Goal: Task Accomplishment & Management: Use online tool/utility

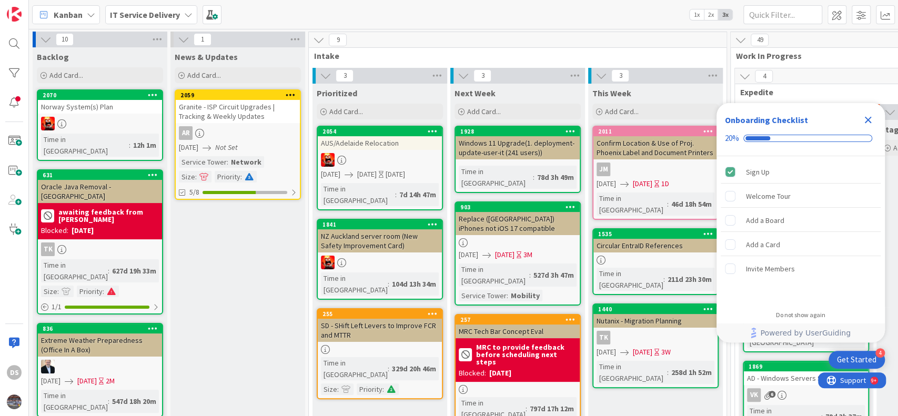
click at [178, 9] on div "IT Service Delivery" at bounding box center [151, 14] width 92 height 19
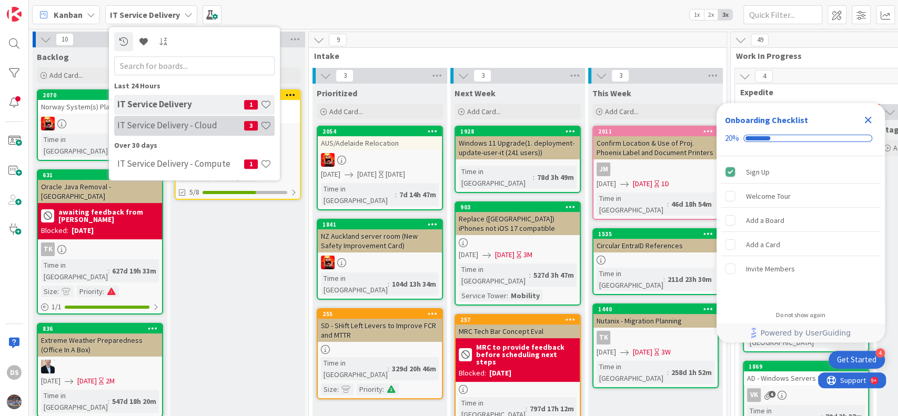
click at [160, 128] on h4 "IT Service Delivery - Cloud" at bounding box center [180, 126] width 127 height 11
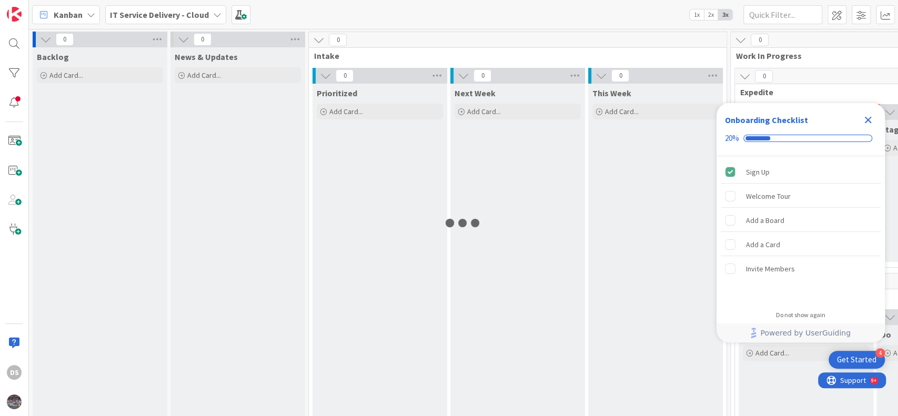
click at [864, 118] on icon "Close Checklist" at bounding box center [868, 120] width 13 height 13
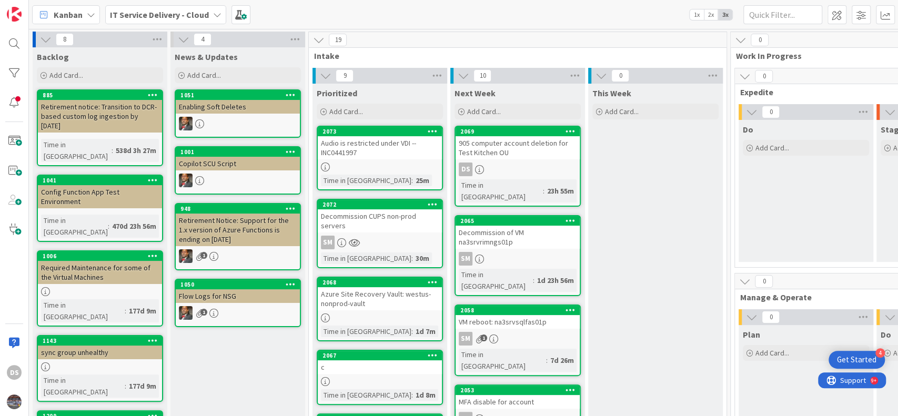
click at [508, 149] on div "905 computer account deletion for Test Kitchen OU" at bounding box center [518, 147] width 124 height 23
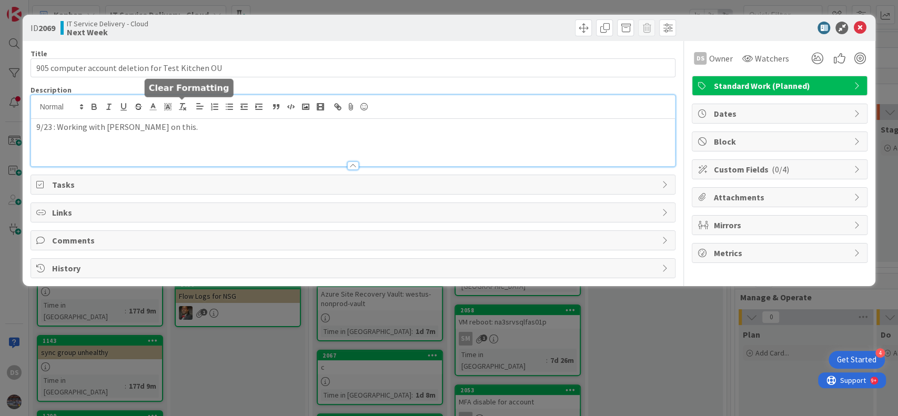
click at [183, 104] on div "9/23 : Working with [PERSON_NAME] on this." at bounding box center [353, 130] width 645 height 71
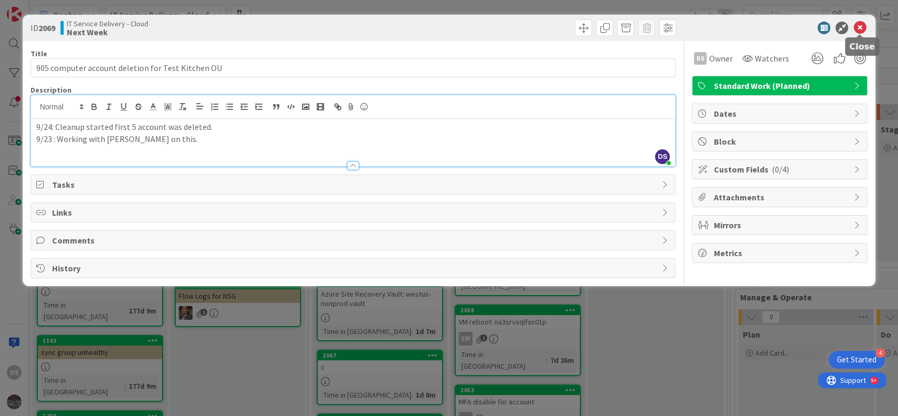
click at [854, 28] on icon at bounding box center [860, 28] width 13 height 13
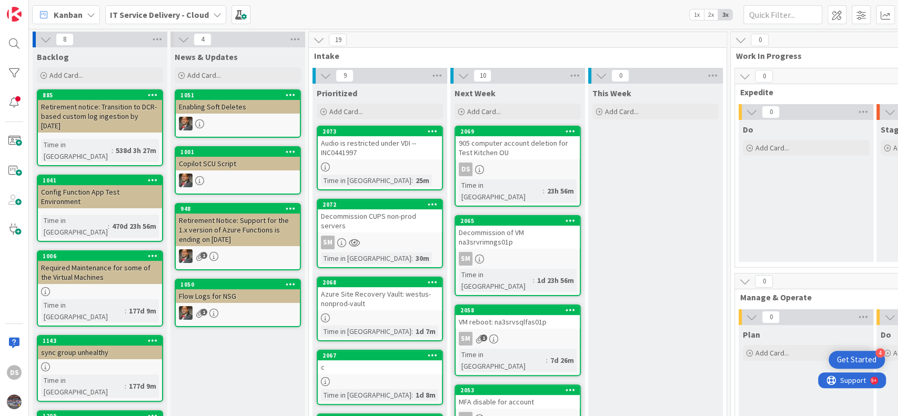
scroll to position [70, 0]
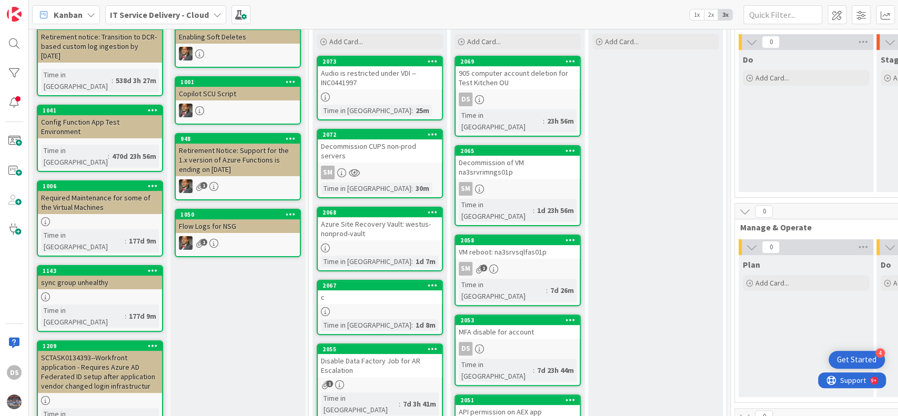
click at [520, 325] on div "MFA disable for account" at bounding box center [518, 332] width 124 height 14
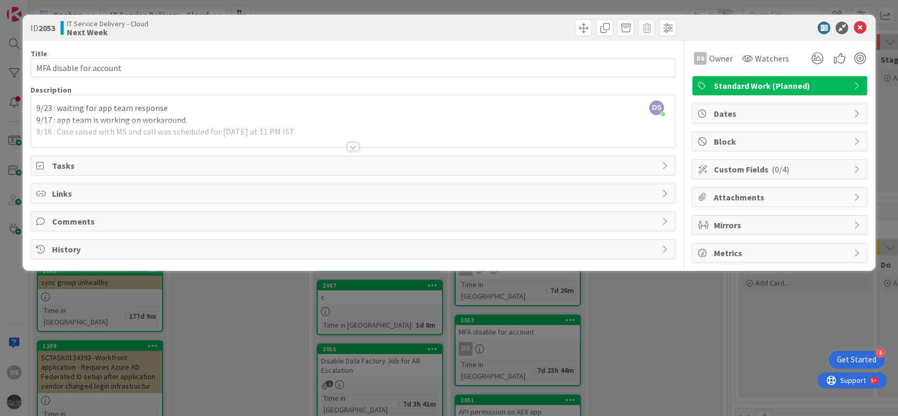
click at [34, 107] on div "DS [PERSON_NAME] just joined 9/23 : waiting for app team response 9/17 : app te…" at bounding box center [353, 121] width 645 height 52
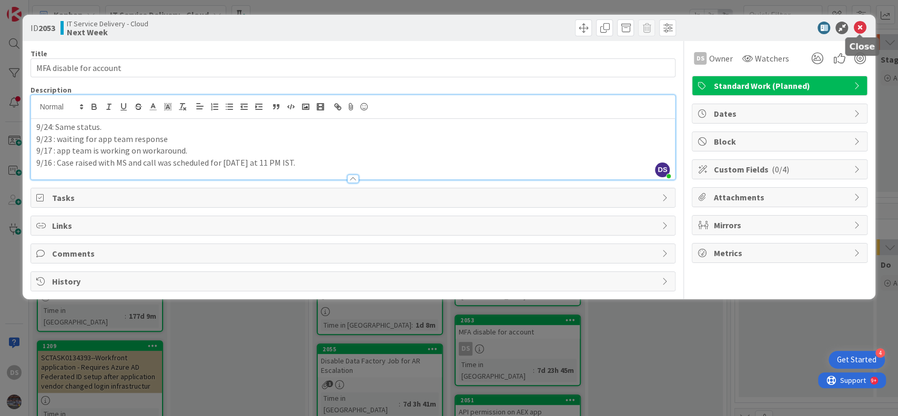
click at [858, 25] on icon at bounding box center [860, 28] width 13 height 13
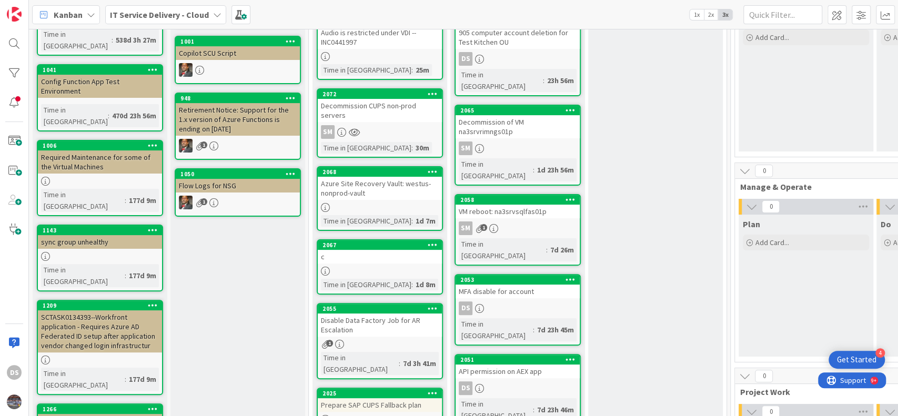
scroll to position [140, 0]
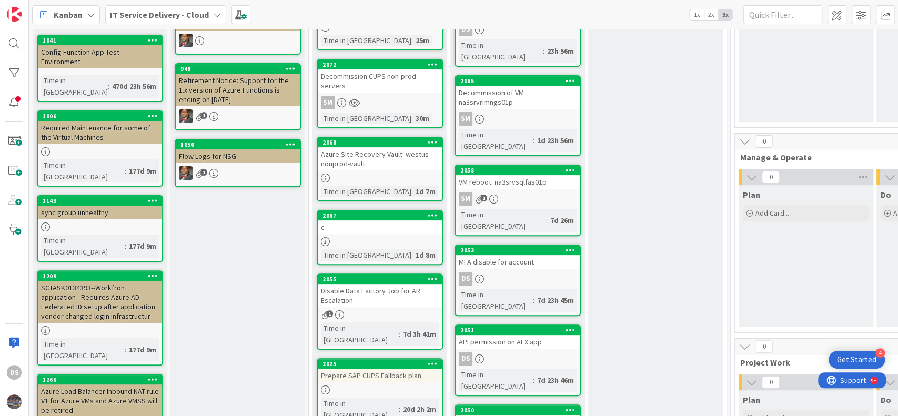
click at [500, 335] on div "API permission on AEX app" at bounding box center [518, 342] width 124 height 14
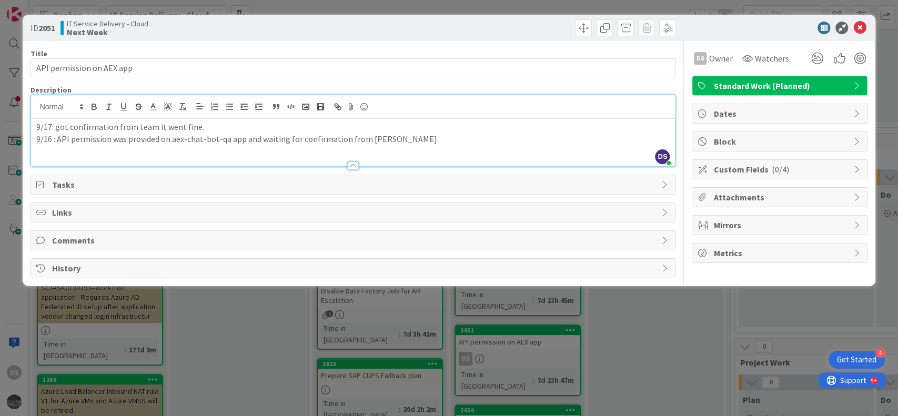
click at [36, 99] on div "DS [PERSON_NAME] just joined 9/17: got confirmation from team it went fine. 9/1…" at bounding box center [353, 130] width 645 height 71
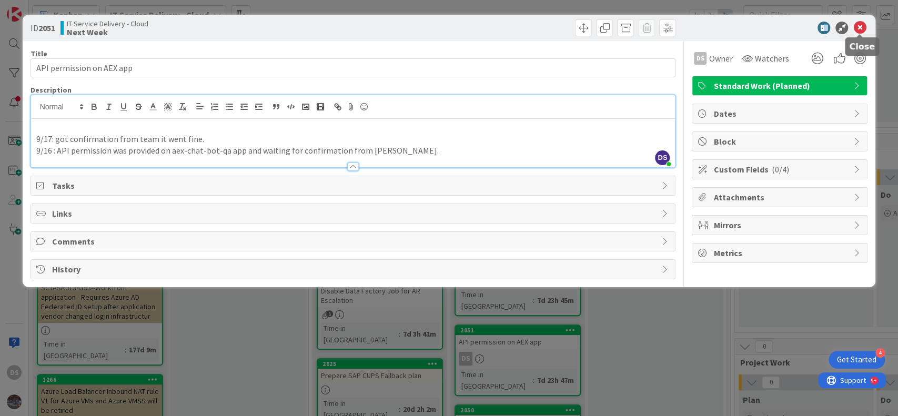
click at [865, 26] on icon at bounding box center [860, 28] width 13 height 13
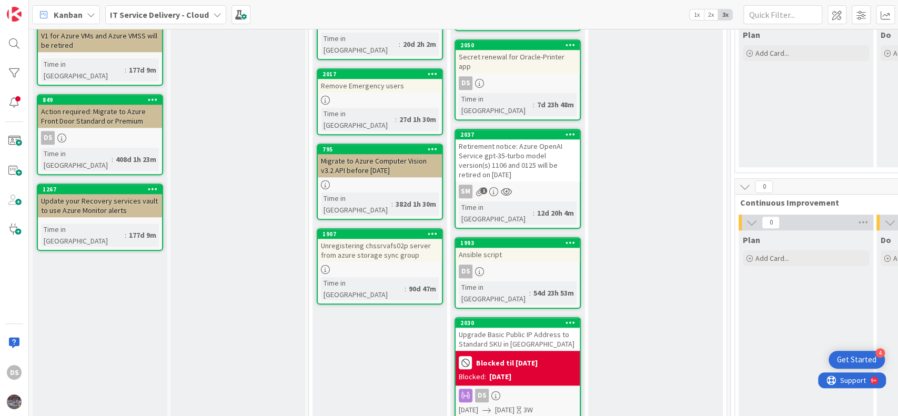
scroll to position [284, 0]
